Goal: Transaction & Acquisition: Purchase product/service

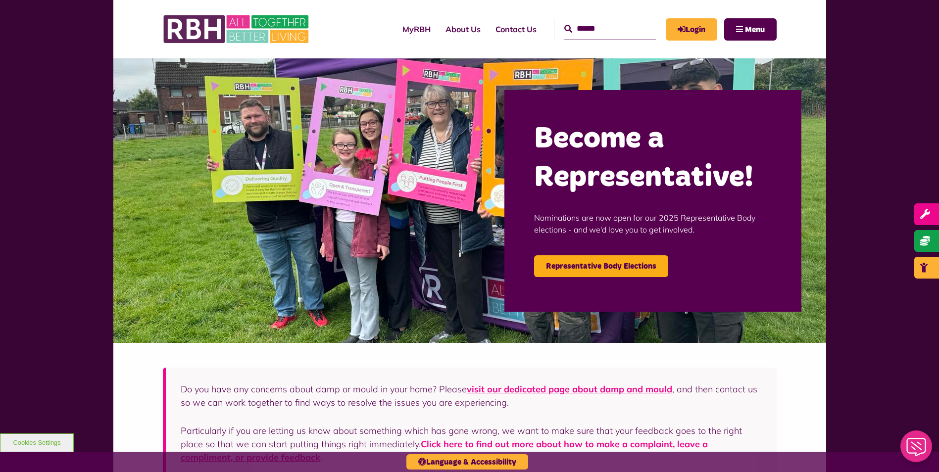
scroll to position [17, 0]
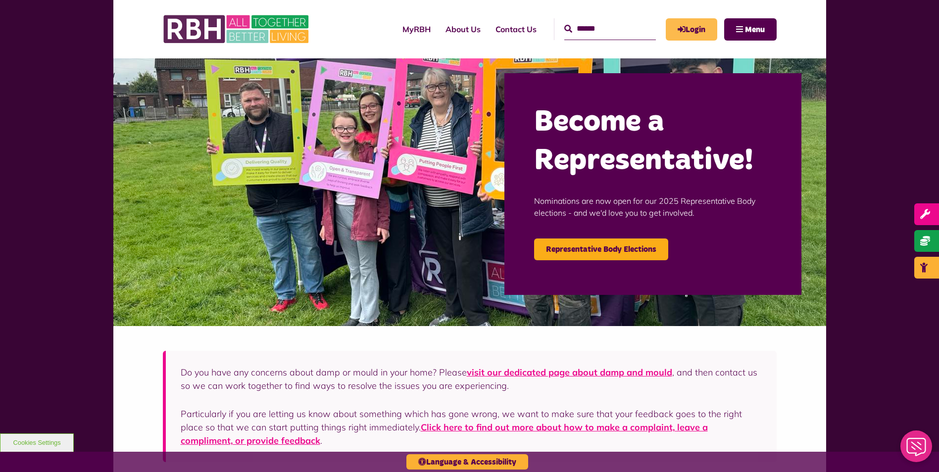
click at [693, 28] on link "Login" at bounding box center [692, 29] width 52 height 22
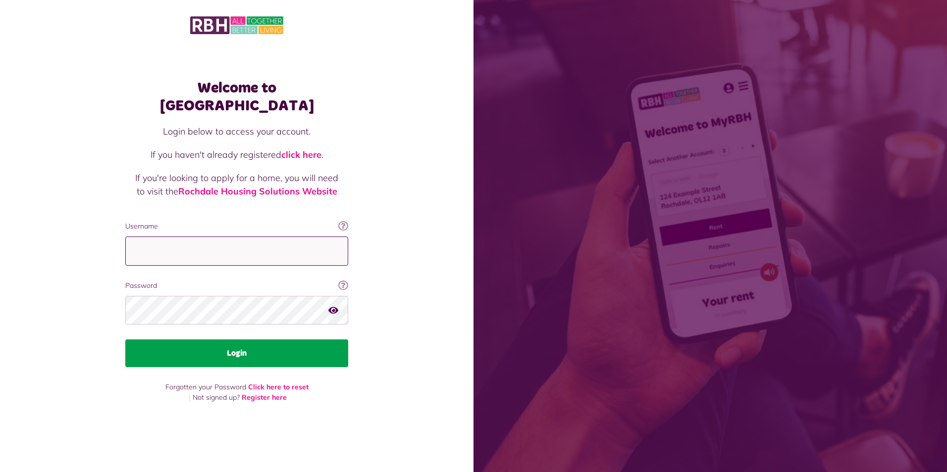
type input "**********"
click at [324, 340] on button "Login" at bounding box center [236, 354] width 223 height 28
click at [264, 340] on button "Login" at bounding box center [236, 354] width 223 height 28
click at [275, 340] on button "Login" at bounding box center [236, 354] width 223 height 28
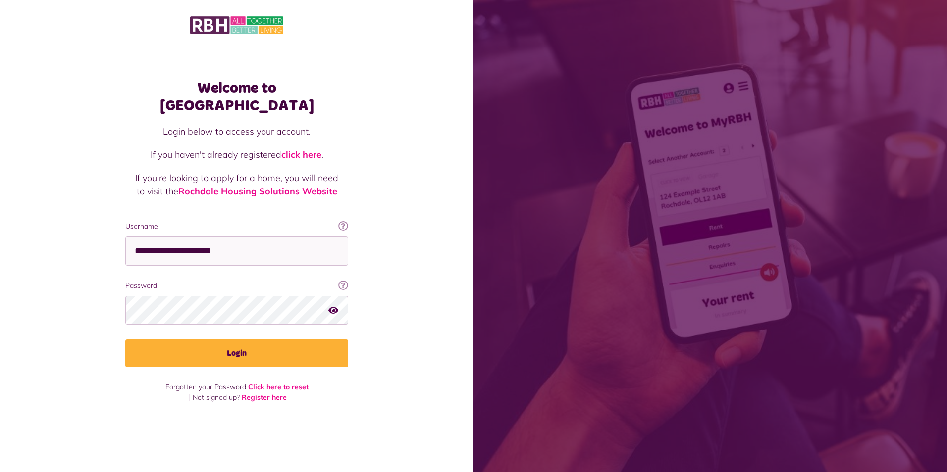
click at [382, 327] on div "Welcome to MyRBH Login below to access your account. If you haven't already reg…" at bounding box center [236, 219] width 473 height 438
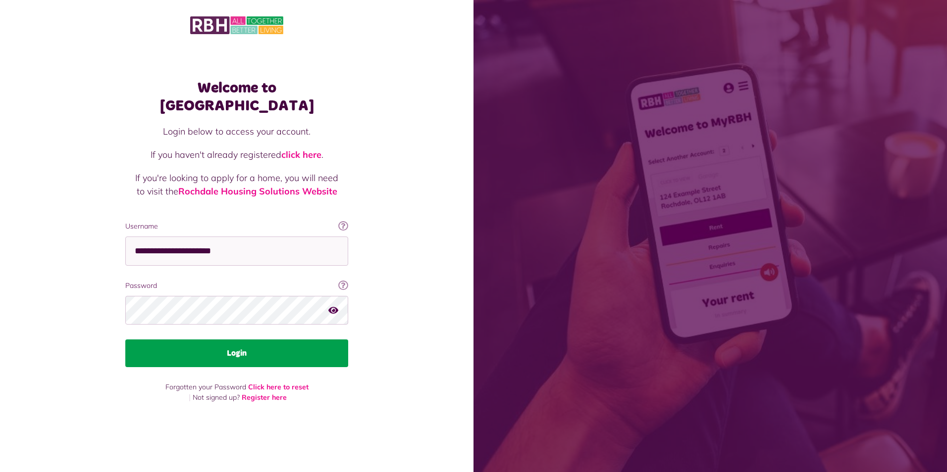
click at [321, 340] on button "Login" at bounding box center [236, 354] width 223 height 28
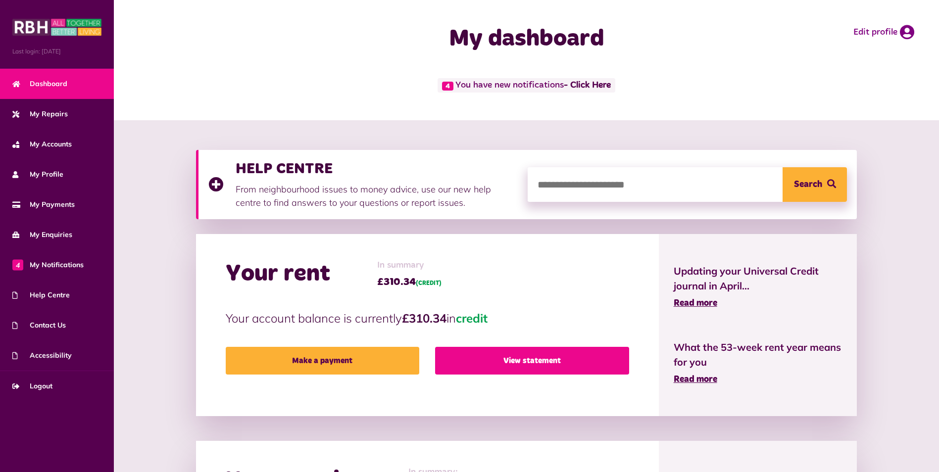
click at [489, 348] on link "View statement" at bounding box center [532, 361] width 194 height 28
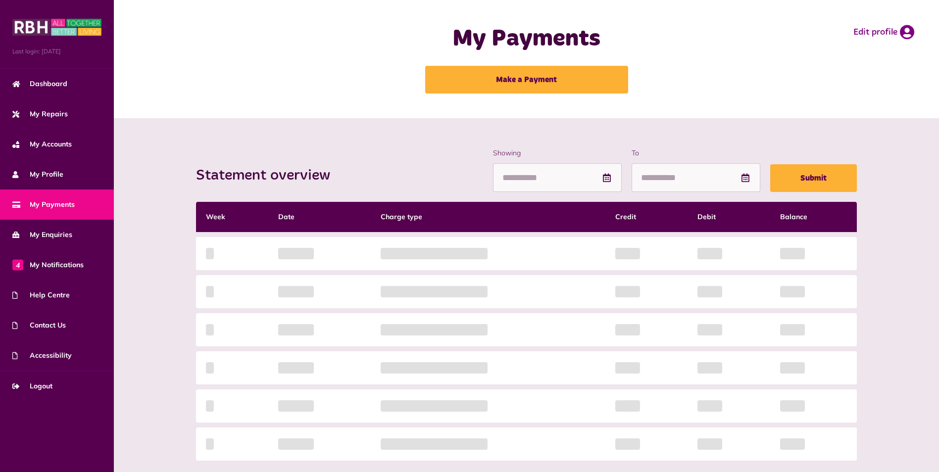
click at [489, 348] on div "Statement overview Showing To Submit Week Date Charge type Credit Debit Balance…" at bounding box center [527, 331] width 672 height 366
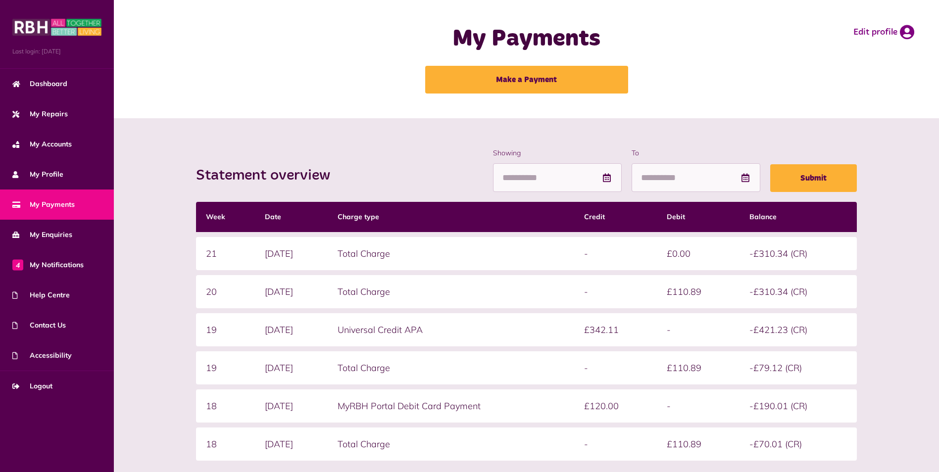
click at [489, 348] on table "Week Date Charge type Credit Debit Balance 21 25/08/2025 Total Charge - £0.00 -…" at bounding box center [527, 331] width 662 height 269
click at [57, 114] on span "My Repairs" at bounding box center [39, 114] width 55 height 10
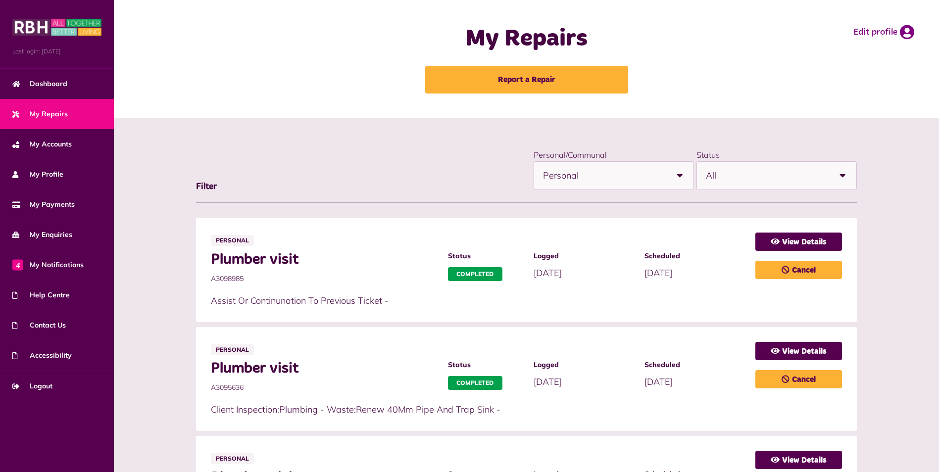
click at [57, 114] on span "My Repairs" at bounding box center [39, 114] width 55 height 10
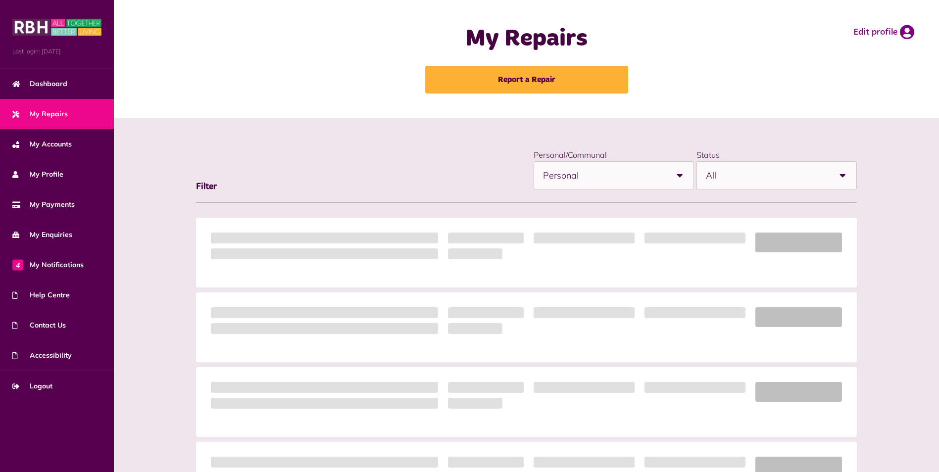
click at [57, 114] on span "My Repairs" at bounding box center [39, 114] width 55 height 10
click at [56, 139] on span "My Accounts" at bounding box center [41, 144] width 59 height 10
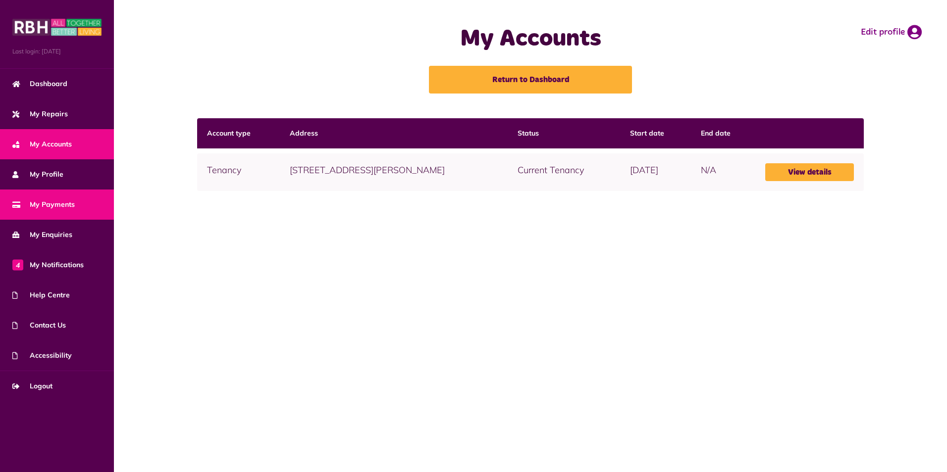
click at [47, 200] on span "My Payments" at bounding box center [43, 205] width 62 height 10
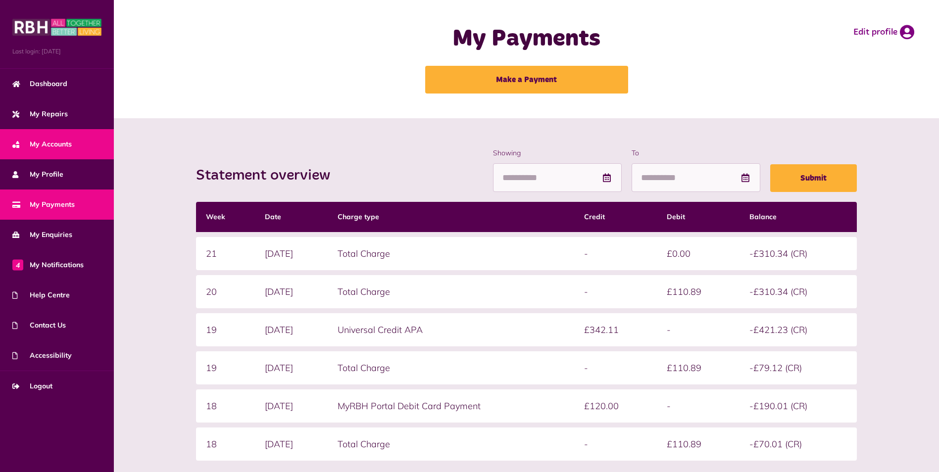
click at [41, 154] on link "My Accounts" at bounding box center [57, 144] width 114 height 30
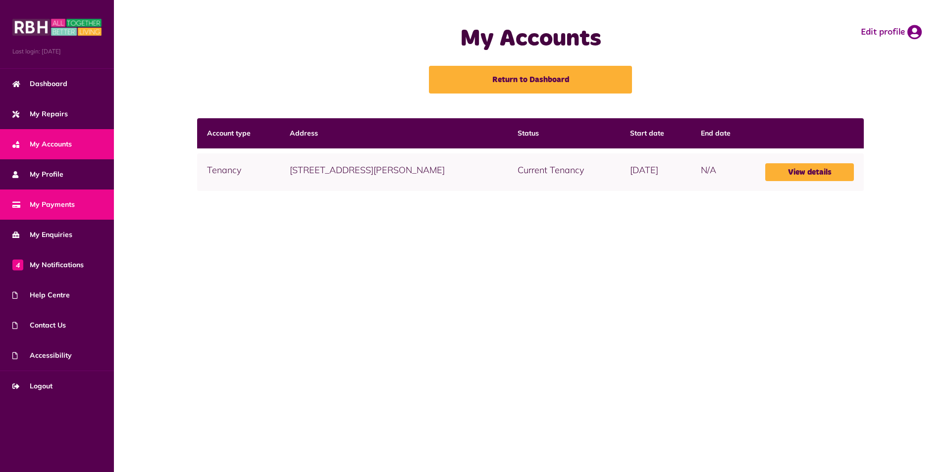
click at [40, 205] on span "My Payments" at bounding box center [43, 205] width 62 height 10
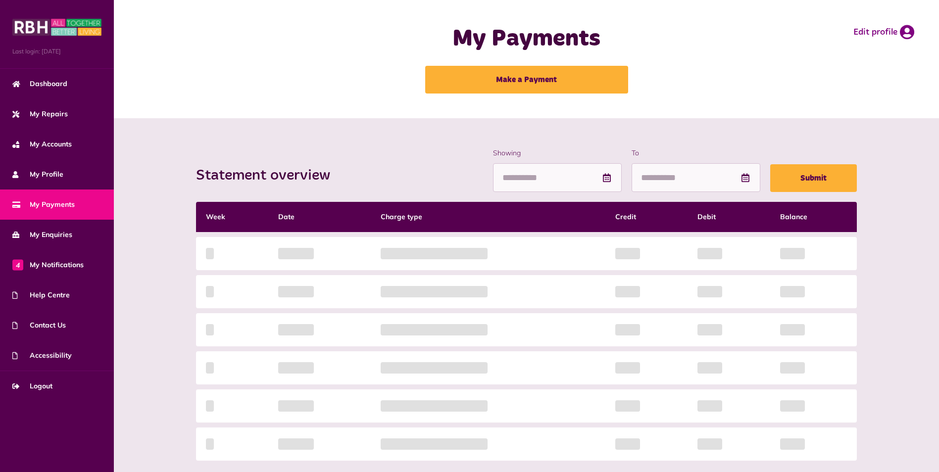
drag, startPoint x: 0, startPoint y: 0, endPoint x: 136, endPoint y: 121, distance: 182.0
click at [136, 121] on div "Statement overview Showing To Submit Week Date Charge type Credit Debit Balance…" at bounding box center [527, 331] width 826 height 426
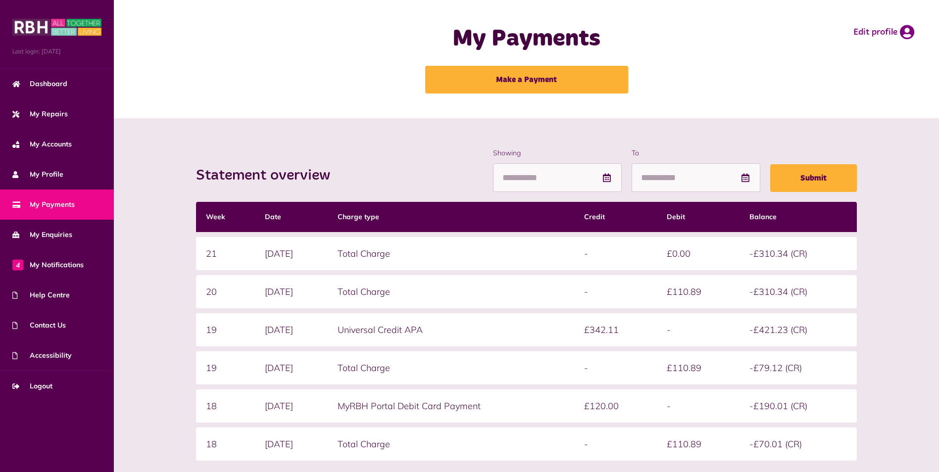
click at [136, 122] on div "Statement overview Showing To Submit Week Date Charge type Credit Debit Balance…" at bounding box center [527, 348] width 826 height 461
click at [64, 79] on span "Dashboard" at bounding box center [39, 84] width 55 height 10
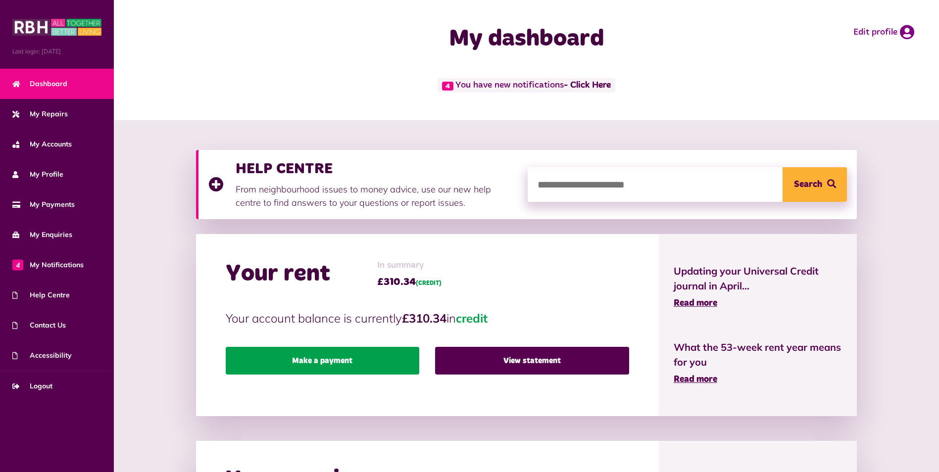
click at [319, 361] on link "Make a payment" at bounding box center [323, 361] width 194 height 28
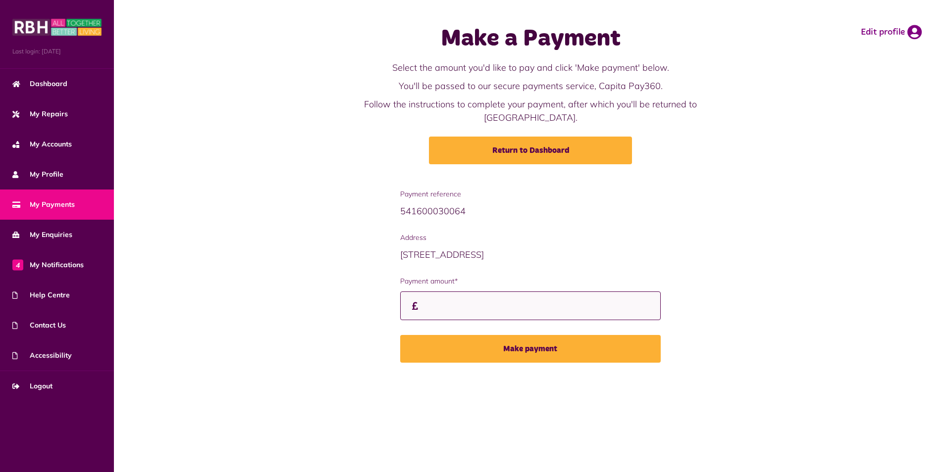
click at [433, 294] on input "Payment amount*" at bounding box center [530, 306] width 261 height 29
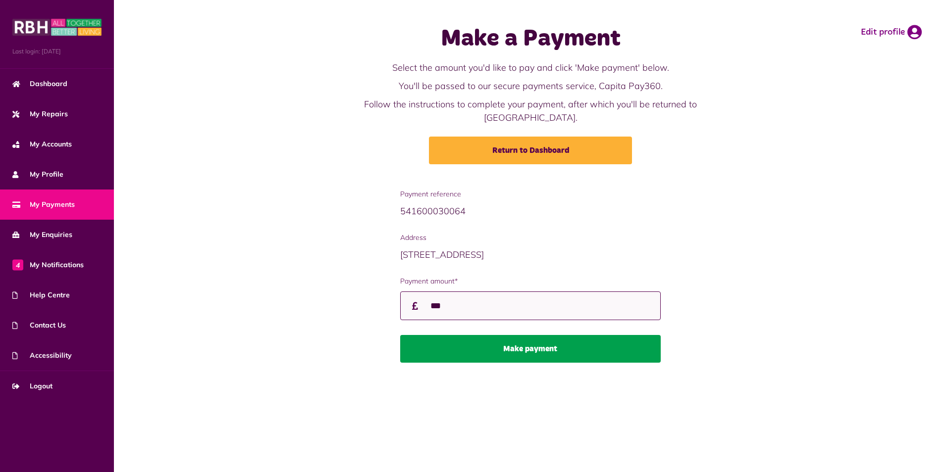
type input "***"
click at [526, 335] on button "Make payment" at bounding box center [530, 349] width 261 height 28
